Goal: Communication & Community: Answer question/provide support

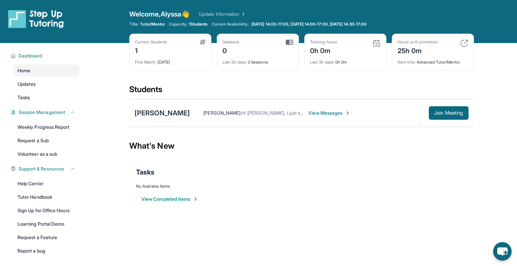
click at [331, 115] on span "View Messages" at bounding box center [329, 113] width 42 height 7
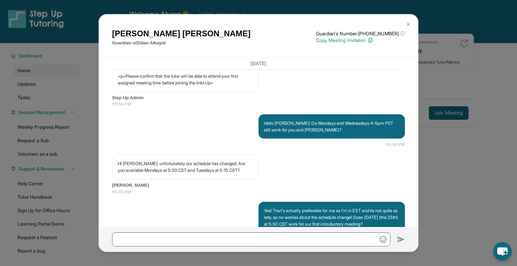
scroll to position [431, 0]
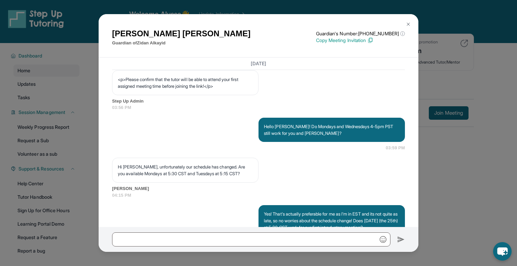
click at [411, 24] on img at bounding box center [408, 24] width 5 height 5
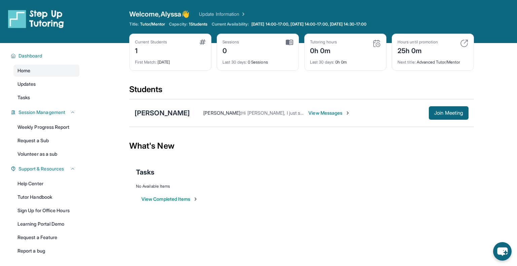
click at [173, 111] on div "[PERSON_NAME]" at bounding box center [162, 112] width 55 height 9
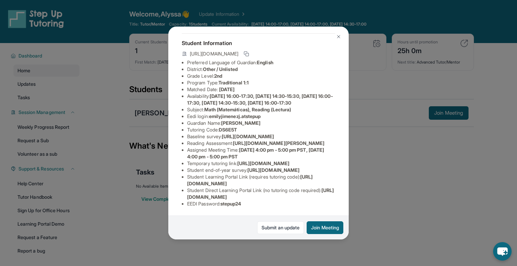
scroll to position [78, 2]
click at [265, 230] on link "Submit an update" at bounding box center [280, 227] width 47 height 13
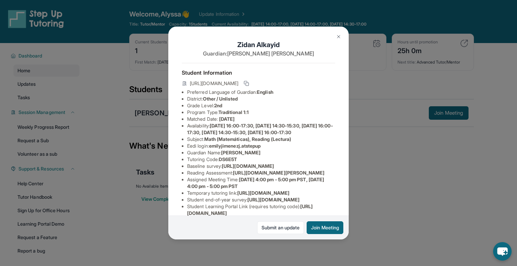
scroll to position [104, 2]
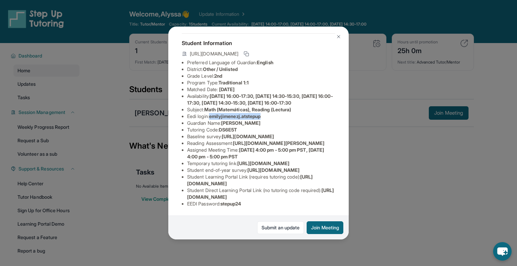
drag, startPoint x: 211, startPoint y: 47, endPoint x: 265, endPoint y: 46, distance: 54.5
click at [265, 113] on li "Eedi login : [PERSON_NAME].atstepup" at bounding box center [261, 116] width 148 height 7
copy span "emilyjimenezj.atstepup"
click at [234, 204] on span "stepup24" at bounding box center [230, 204] width 21 height 6
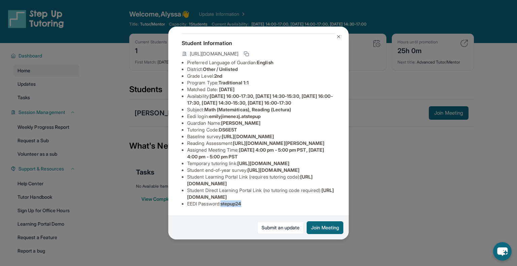
copy span "stepup24"
drag, startPoint x: 179, startPoint y: 132, endPoint x: 358, endPoint y: 149, distance: 179.5
click at [358, 149] on div "[PERSON_NAME] Guardian: [PERSON_NAME] Student Information [URL][DOMAIN_NAME] Pr…" at bounding box center [258, 133] width 517 height 266
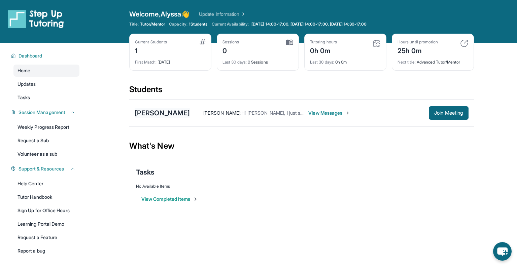
click at [160, 113] on div "[PERSON_NAME]" at bounding box center [162, 112] width 55 height 9
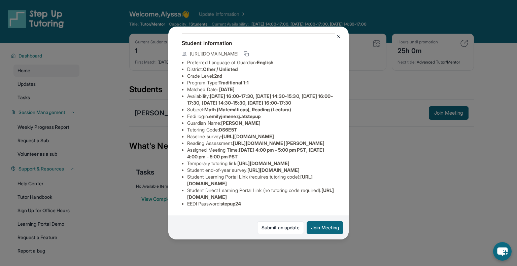
scroll to position [30, 240]
drag, startPoint x: 186, startPoint y: 149, endPoint x: 303, endPoint y: 175, distance: 120.0
click at [303, 175] on div "[PERSON_NAME] Guardian: [PERSON_NAME] Student Information [URL][DOMAIN_NAME] Pr…" at bounding box center [258, 133] width 180 height 213
copy ul "[URL][DOMAIN_NAME] Reading Assessment : [URL][DOMAIN_NAME][PERSON_NAME]"
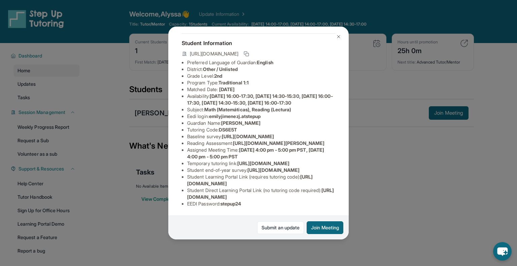
click at [180, 154] on div "[PERSON_NAME] Guardian: [PERSON_NAME] Student Information [URL][DOMAIN_NAME] Pr…" at bounding box center [258, 133] width 180 height 213
drag, startPoint x: 235, startPoint y: 116, endPoint x: 326, endPoint y: 120, distance: 91.3
click at [326, 140] on li "Reading Assessment : [URL][DOMAIN_NAME][PERSON_NAME]" at bounding box center [261, 143] width 148 height 7
click at [324, 140] on span "[URL][DOMAIN_NAME][PERSON_NAME]" at bounding box center [279, 143] width 92 height 6
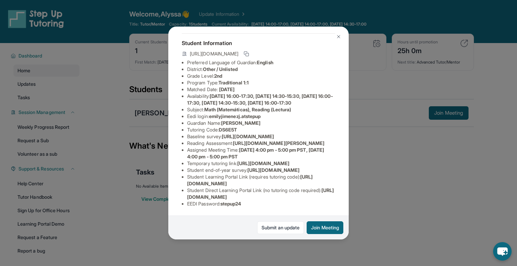
drag, startPoint x: 332, startPoint y: 122, endPoint x: 245, endPoint y: 98, distance: 89.9
click at [245, 98] on ul "Preferred Language of Guardian: English District: Other / Unlisted Grade Level:…" at bounding box center [258, 133] width 153 height 148
click at [245, 133] on li "Baseline survey : [URL][DOMAIN_NAME]" at bounding box center [261, 136] width 148 height 7
drag, startPoint x: 237, startPoint y: 115, endPoint x: 331, endPoint y: 120, distance: 93.7
click at [331, 140] on li "Reading Assessment : [URL][DOMAIN_NAME][PERSON_NAME]" at bounding box center [261, 143] width 148 height 7
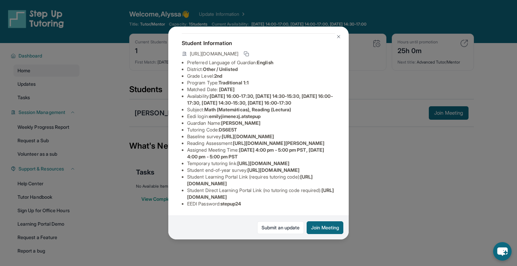
copy span "[URL][DOMAIN_NAME][PERSON_NAME]"
click at [249, 174] on li "Student Learning Portal Link (requires tutoring code) : [URL][DOMAIN_NAME]" at bounding box center [261, 180] width 148 height 13
click at [385, 174] on div "[PERSON_NAME] Guardian: [PERSON_NAME] Student Information [URL][DOMAIN_NAME] Pr…" at bounding box center [258, 133] width 517 height 266
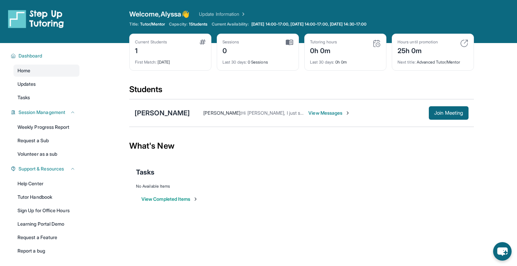
scroll to position [2, 0]
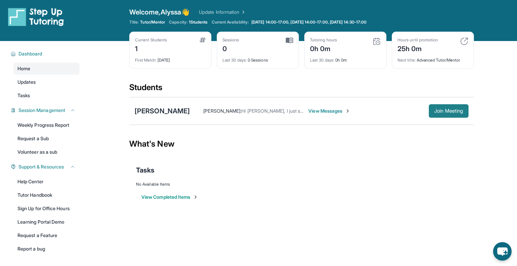
click at [450, 112] on span "Join Meeting" at bounding box center [448, 111] width 29 height 4
click at [142, 111] on div "[PERSON_NAME]" at bounding box center [162, 110] width 55 height 9
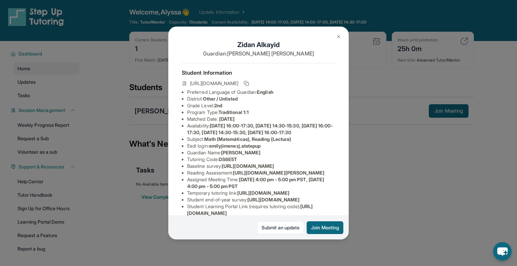
click at [337, 37] on img at bounding box center [338, 36] width 5 height 5
